Goal: Information Seeking & Learning: Learn about a topic

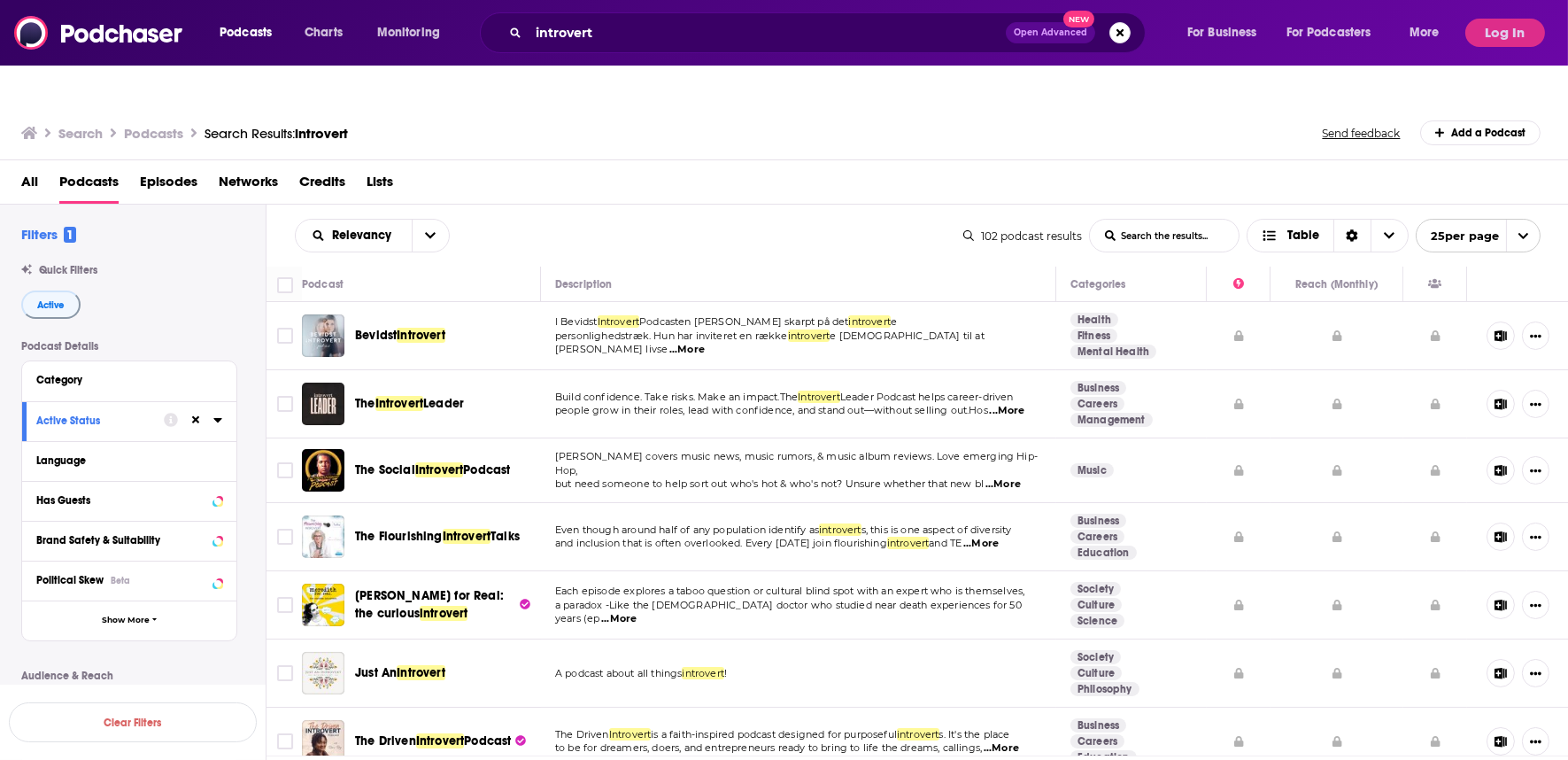
click at [641, 160] on div "All Podcasts Episodes Networks Credits Lists" at bounding box center [784, 183] width 1569 height 45
click at [658, 168] on div "All Podcasts Episodes Networks Credits Lists" at bounding box center [788, 185] width 1534 height 36
click at [671, 205] on div "Relevancy List Search Input Search the results... Table 102 podcast results Lis…" at bounding box center [917, 236] width 1303 height 62
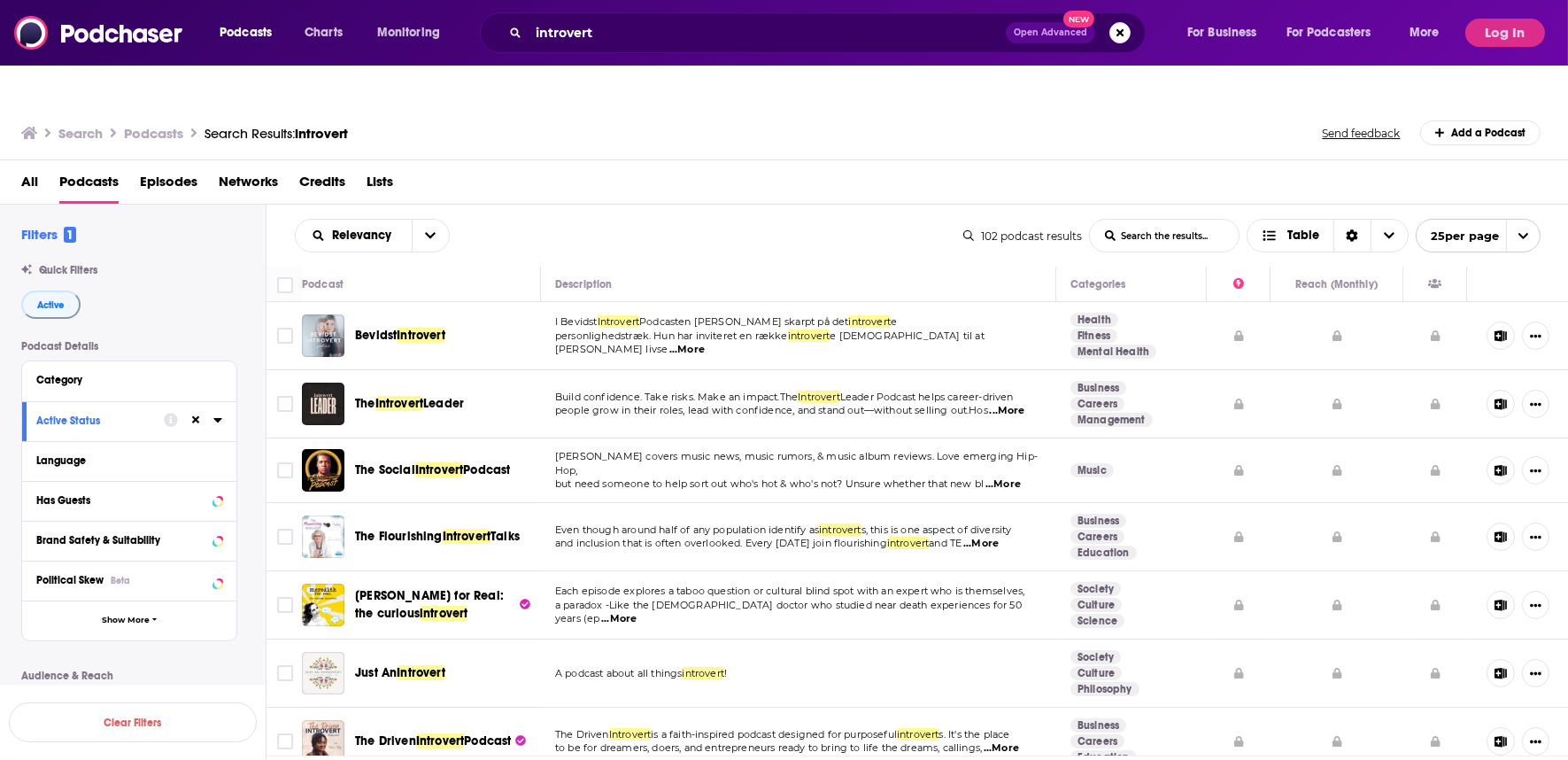
click at [671, 205] on div "Relevancy List Search Input Search the results... Table 102 podcast results Lis…" at bounding box center [917, 236] width 1303 height 62
